Goal: Task Accomplishment & Management: Manage account settings

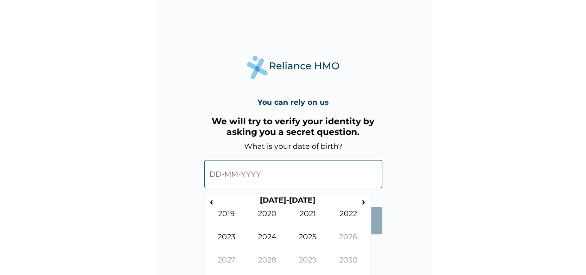
click at [318, 175] on input "text" at bounding box center [293, 174] width 178 height 28
click at [209, 202] on span "‹" at bounding box center [212, 201] width 10 height 12
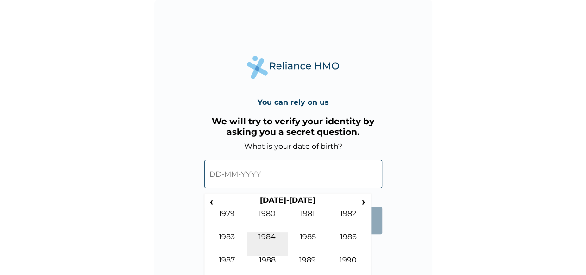
scroll to position [6, 0]
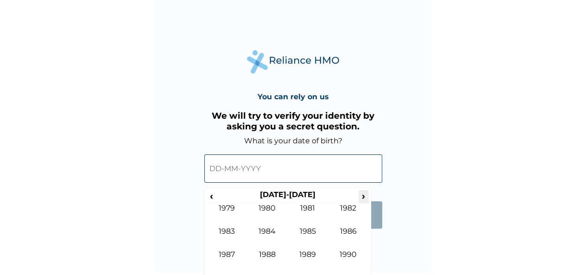
click at [362, 195] on span "›" at bounding box center [363, 196] width 10 height 12
click at [308, 254] on td "1999" at bounding box center [308, 261] width 41 height 23
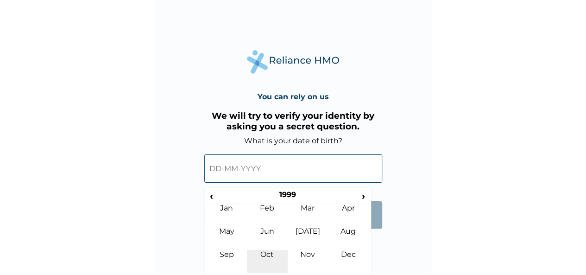
click at [266, 257] on td "Oct" at bounding box center [267, 261] width 41 height 23
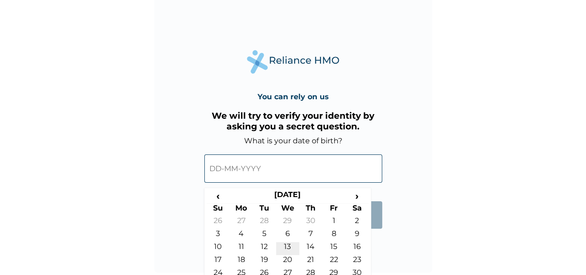
click at [290, 245] on td "13" at bounding box center [287, 248] width 23 height 13
type input "[DATE]"
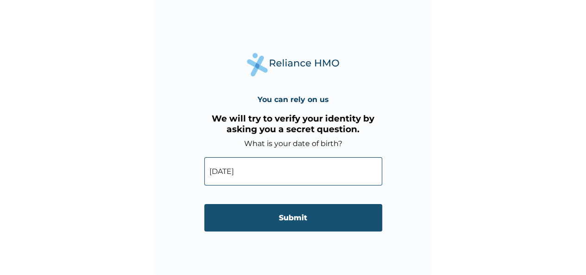
click at [293, 222] on input "Submit" at bounding box center [293, 217] width 178 height 27
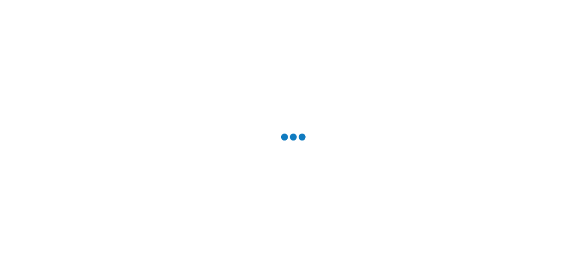
scroll to position [0, 0]
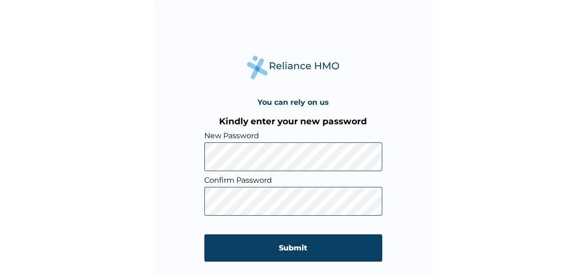
click at [287, 262] on form "New Password Confirm Password Submit" at bounding box center [293, 200] width 178 height 139
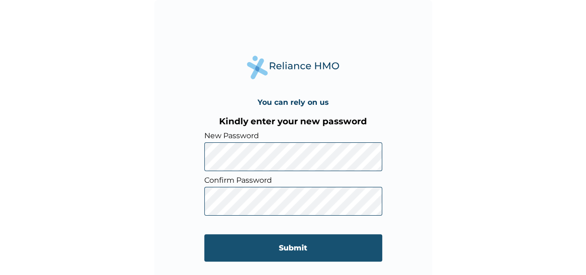
click at [290, 253] on input "Submit" at bounding box center [293, 247] width 178 height 27
